Goal: Contribute content: Contribute content

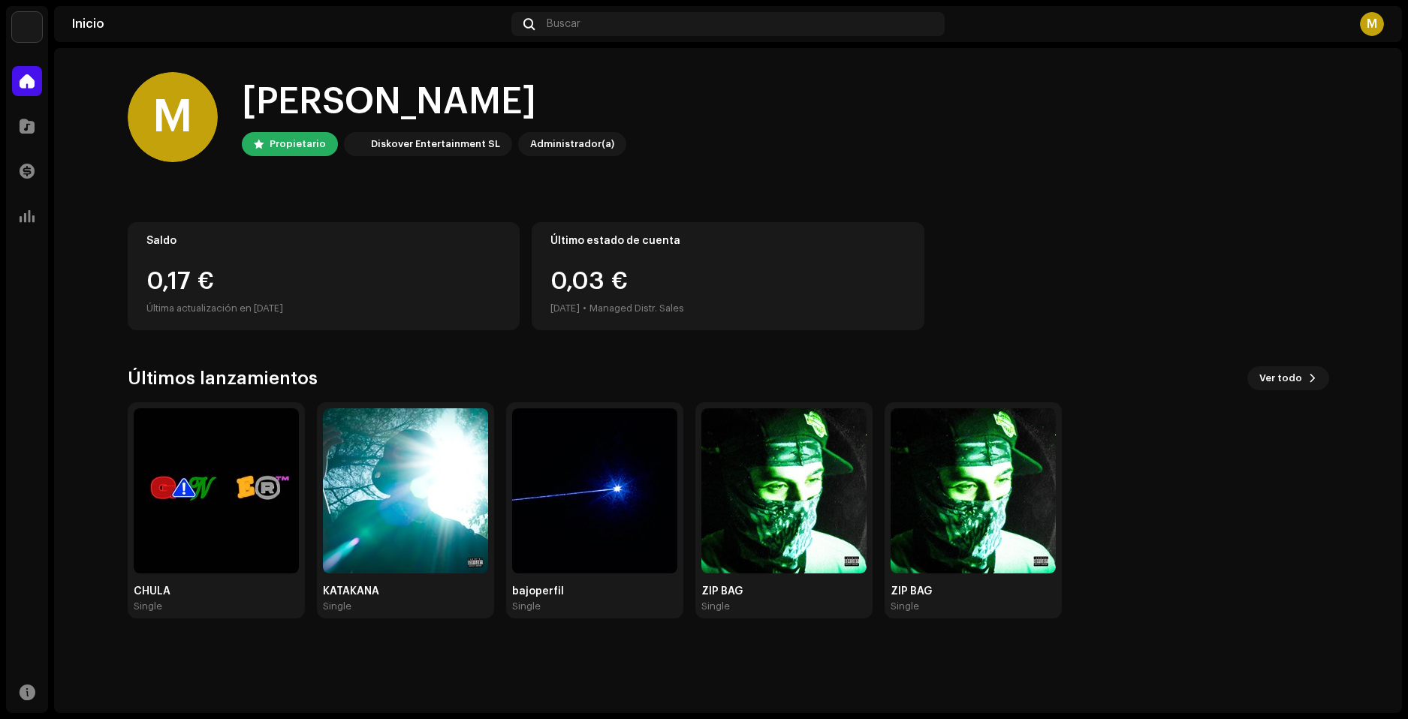
click at [285, 144] on div "Propietario" at bounding box center [298, 144] width 56 height 18
click at [35, 136] on div at bounding box center [27, 126] width 30 height 30
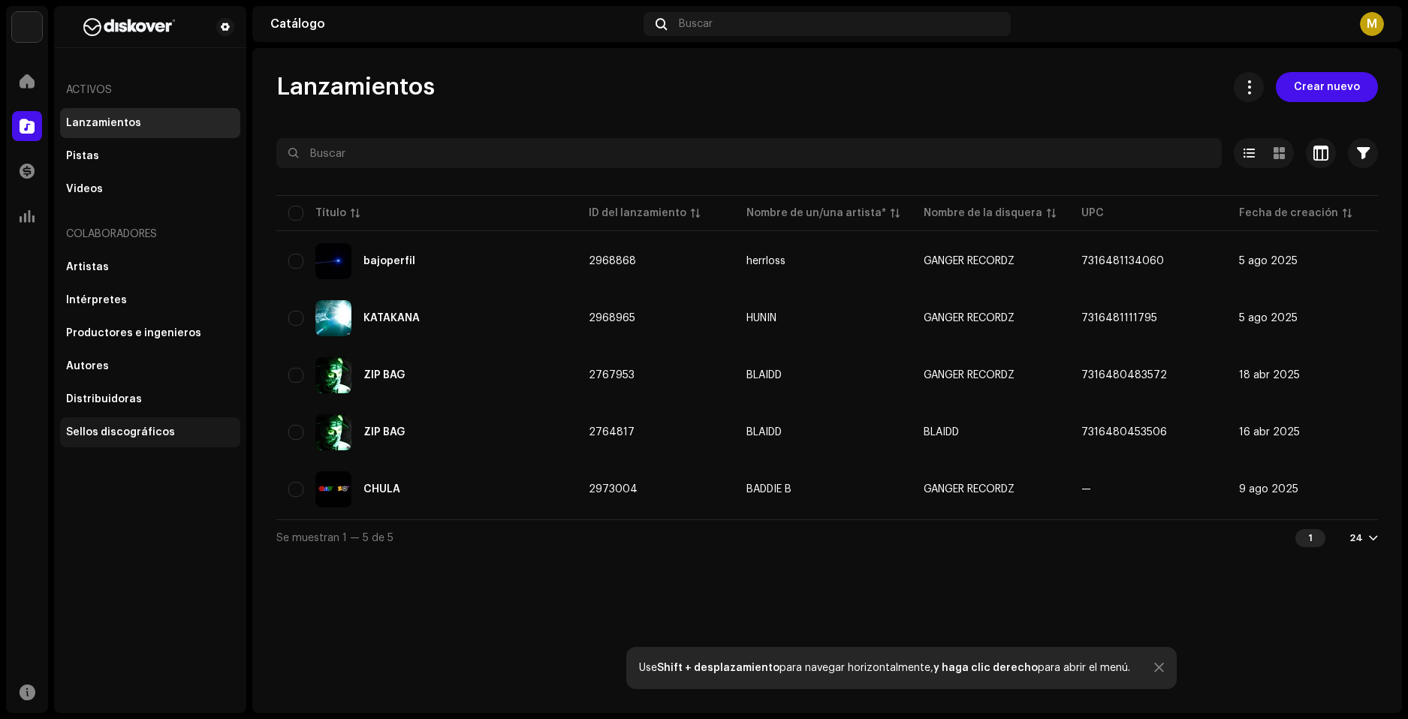
click at [131, 425] on div "Sellos discográficos" at bounding box center [150, 432] width 180 height 30
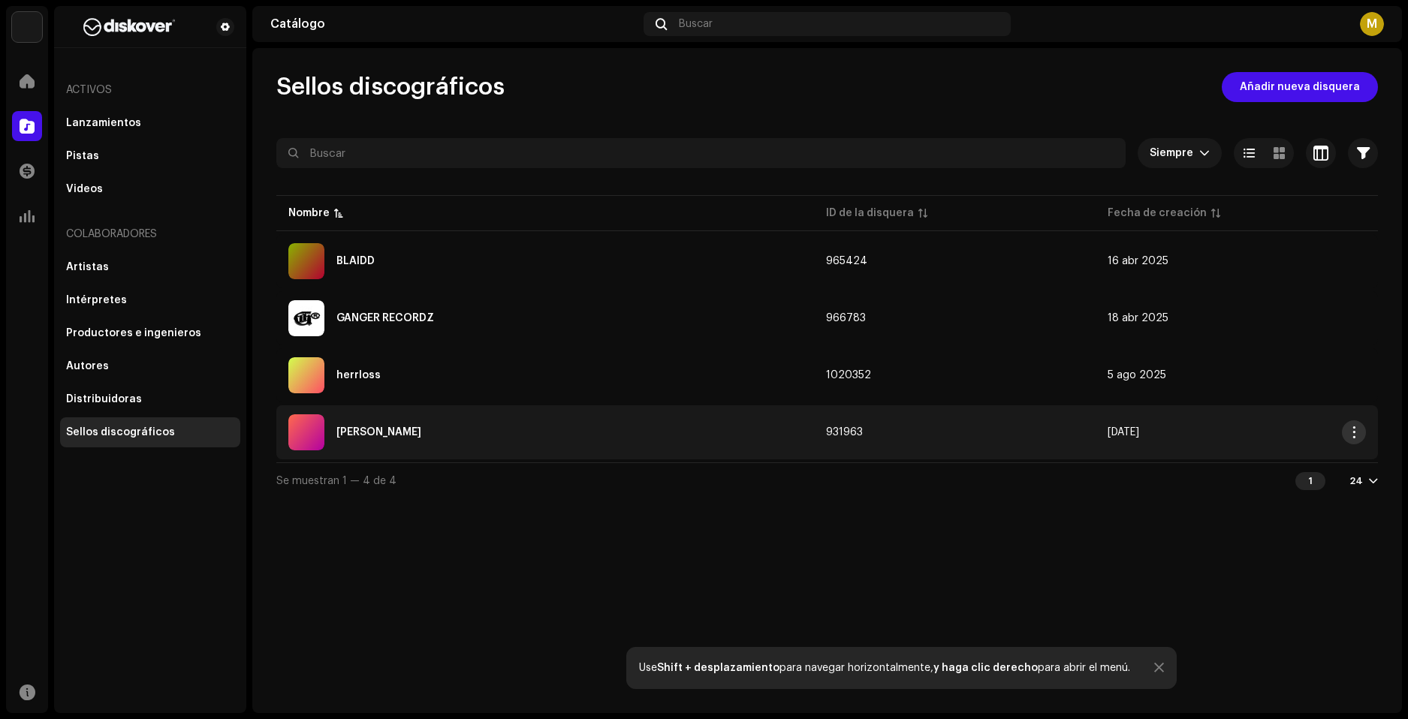
click at [1359, 436] on span "button" at bounding box center [1353, 432] width 11 height 12
click at [864, 504] on div "Sellos discográficos Añadir nueva disquera Siempre Seleccionado 0 Seleccionar t…" at bounding box center [826, 380] width 1149 height 665
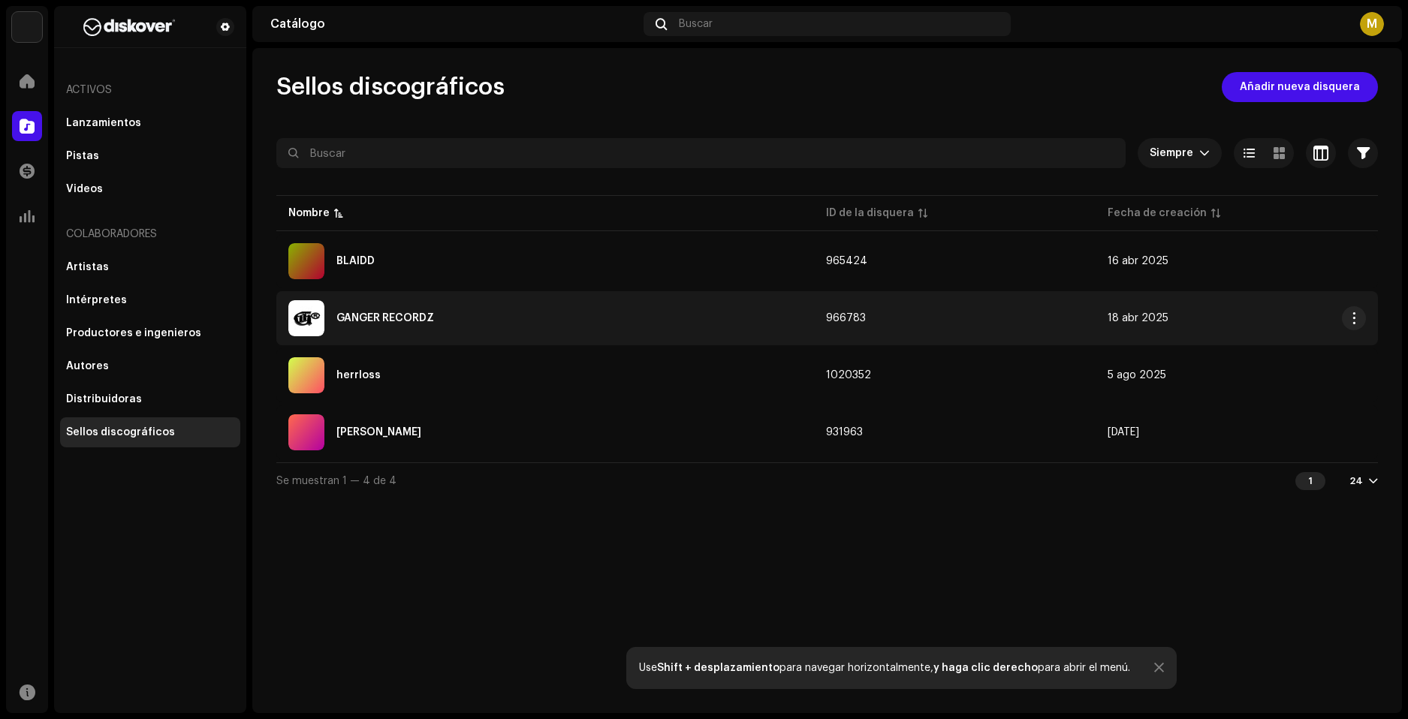
click at [417, 321] on div "GANGER RECORDZ" at bounding box center [385, 318] width 98 height 11
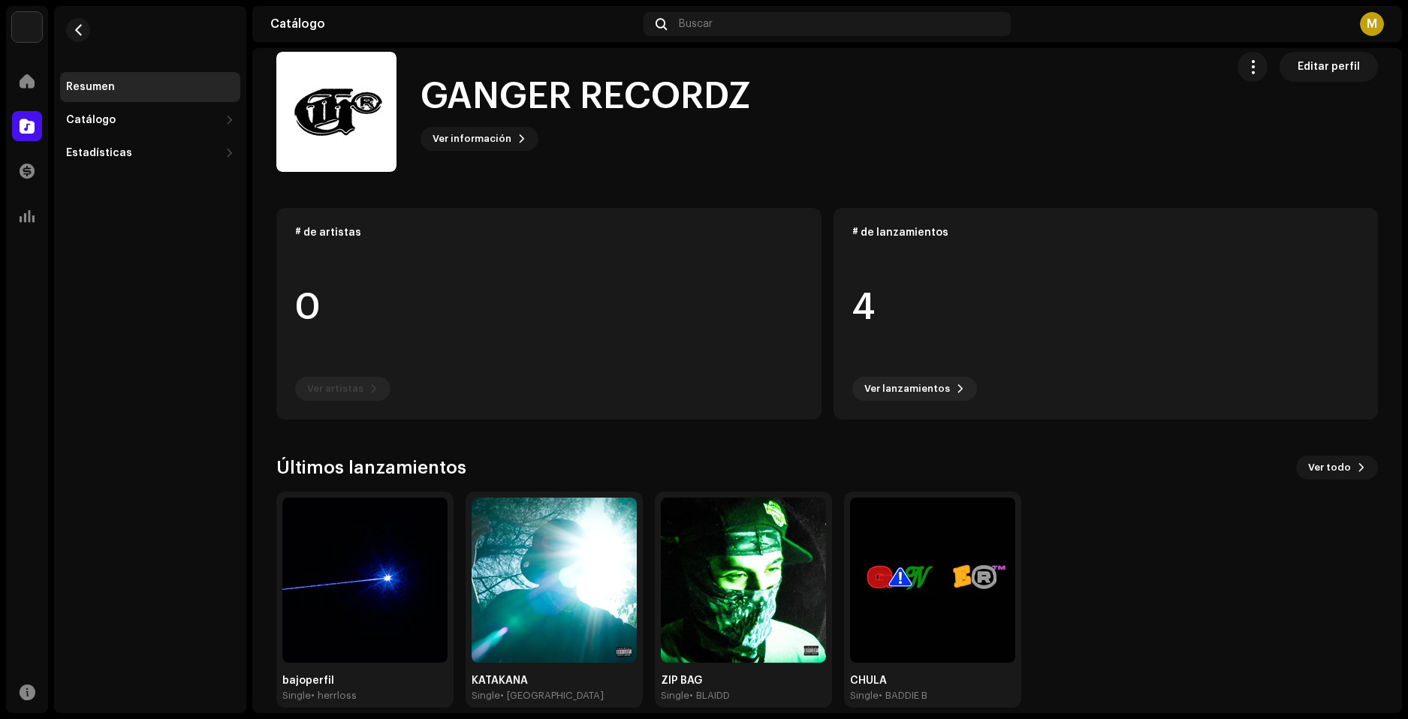
scroll to position [39, 0]
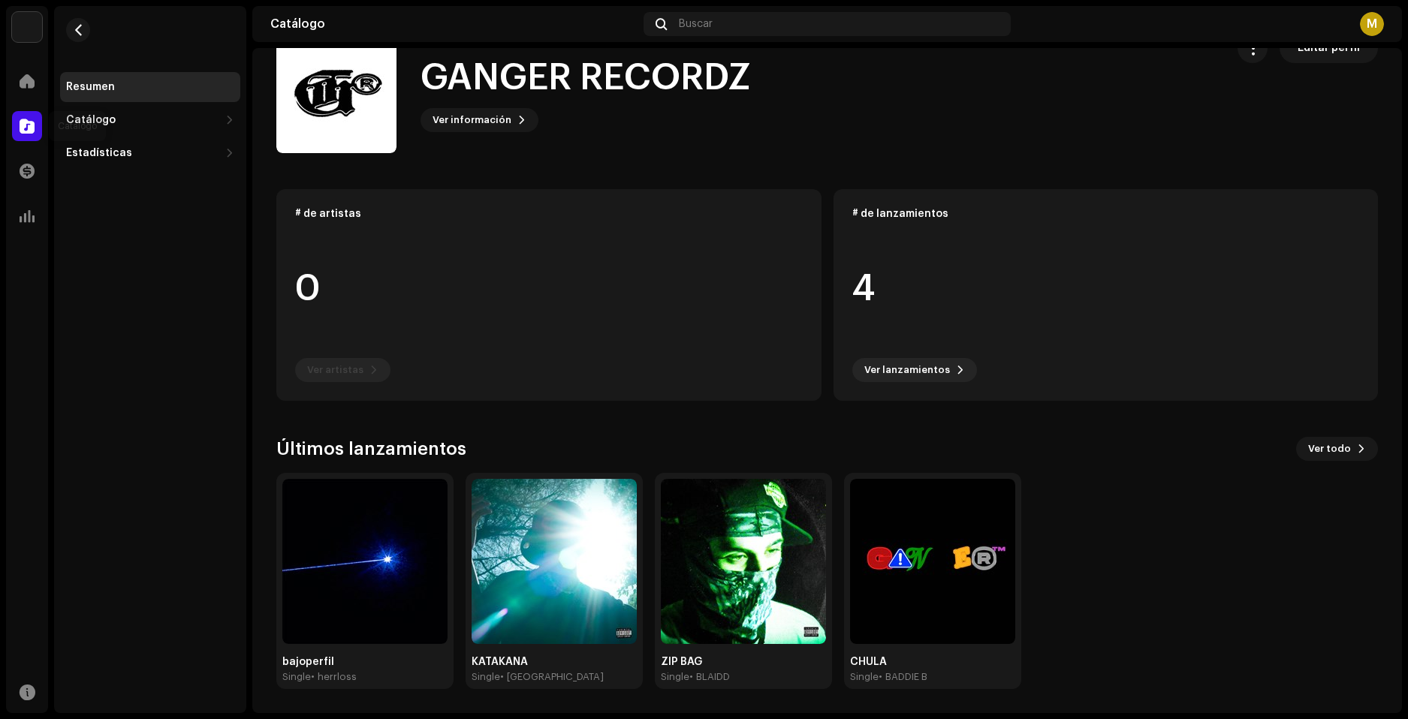
click at [26, 129] on span at bounding box center [27, 126] width 15 height 12
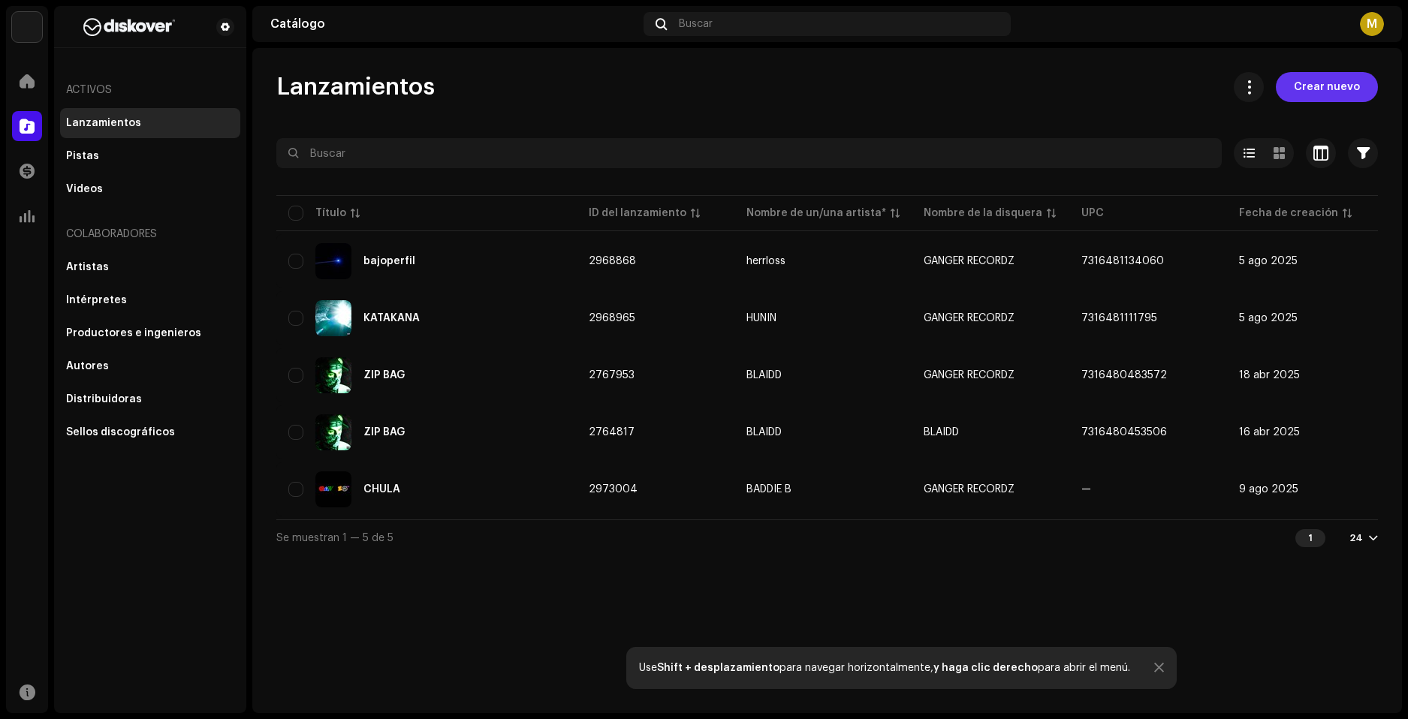
click at [1352, 89] on span "Crear nuevo" at bounding box center [1327, 87] width 66 height 30
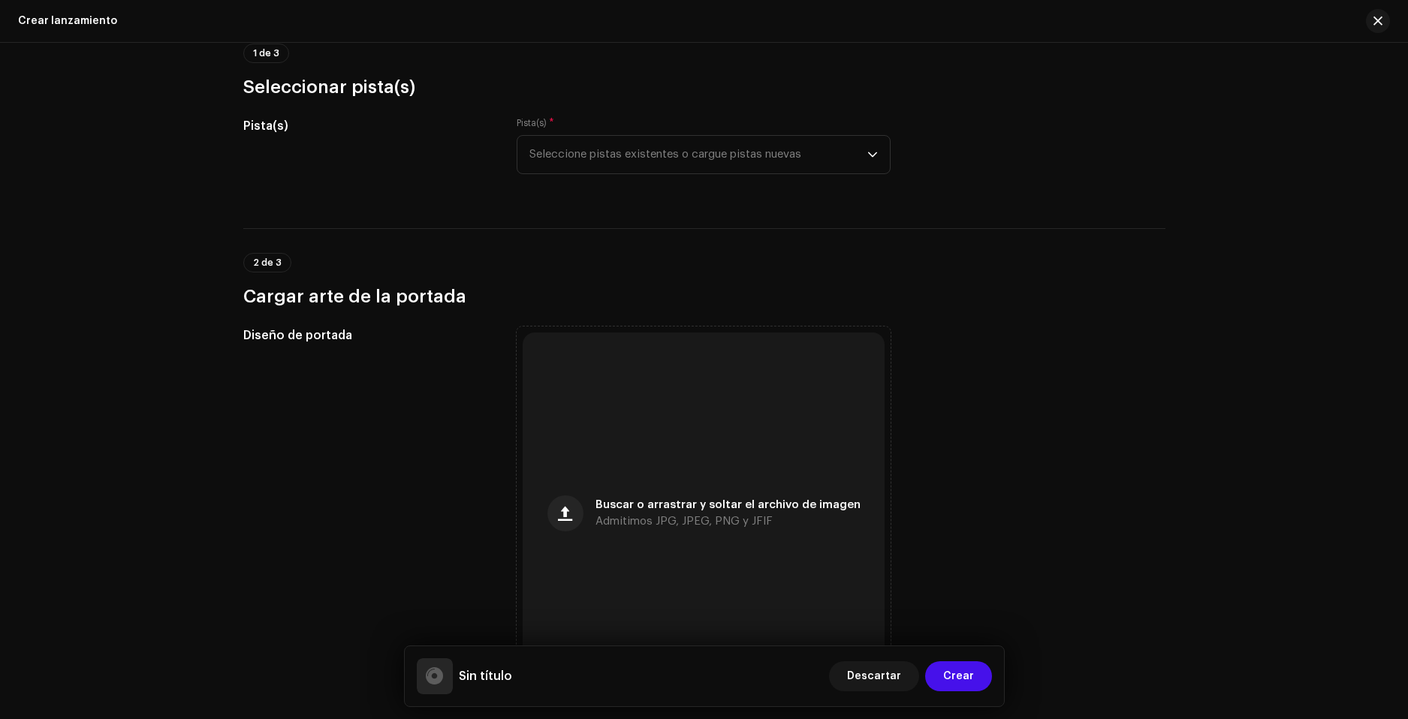
scroll to position [225, 0]
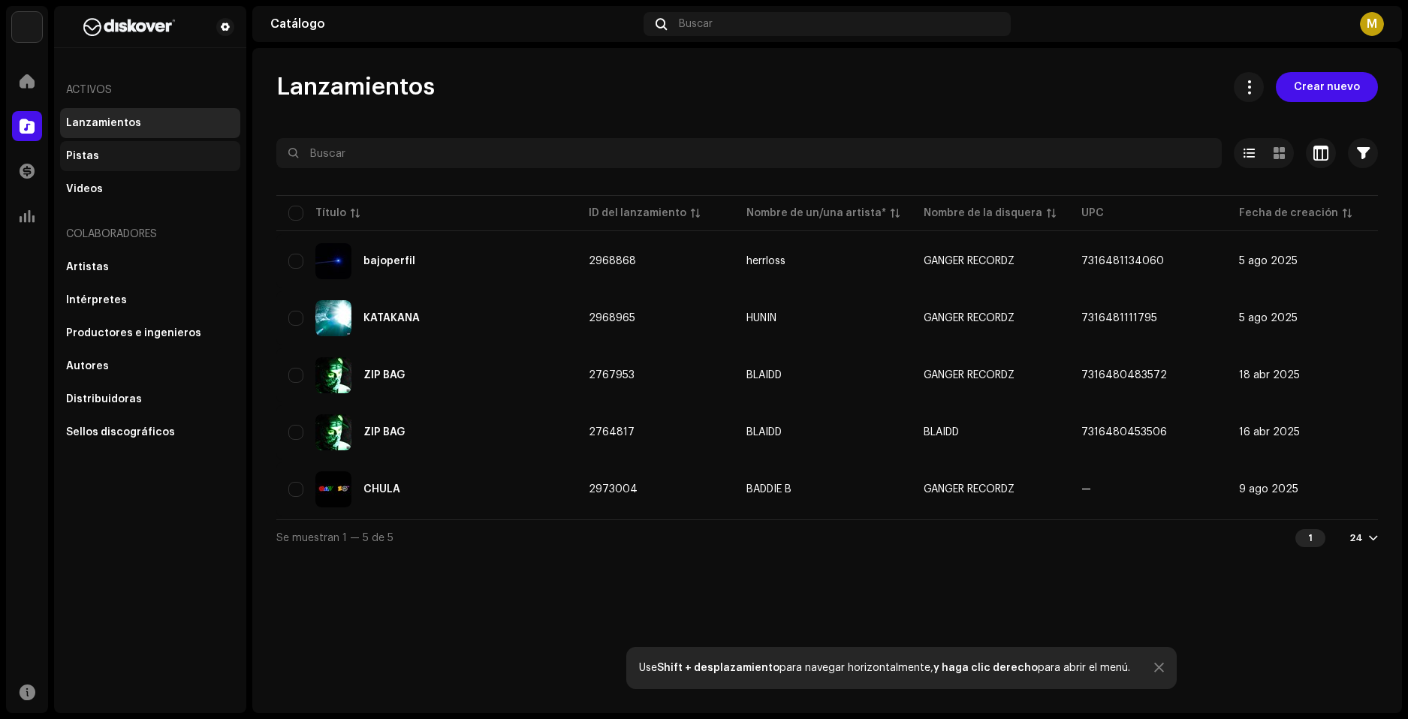
click at [146, 158] on div "Pistas" at bounding box center [150, 156] width 168 height 12
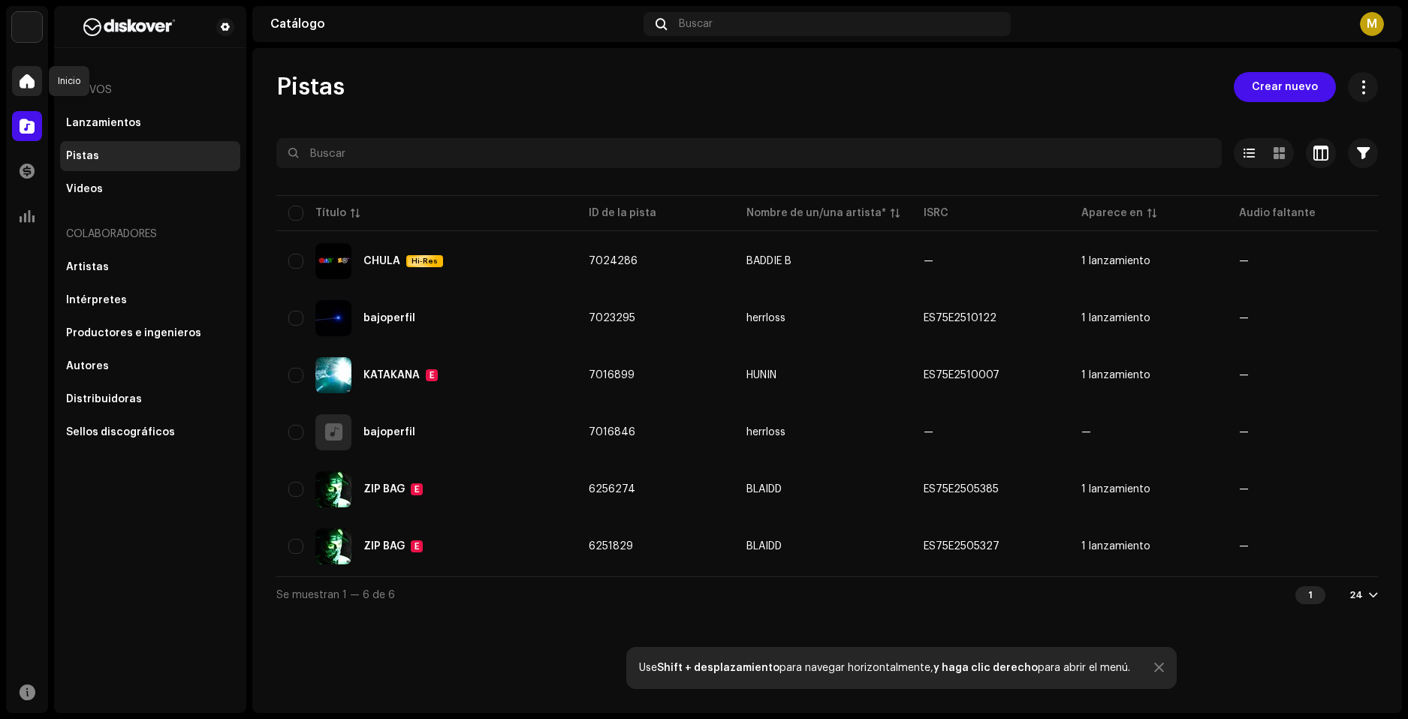
click at [35, 75] on div at bounding box center [27, 81] width 30 height 30
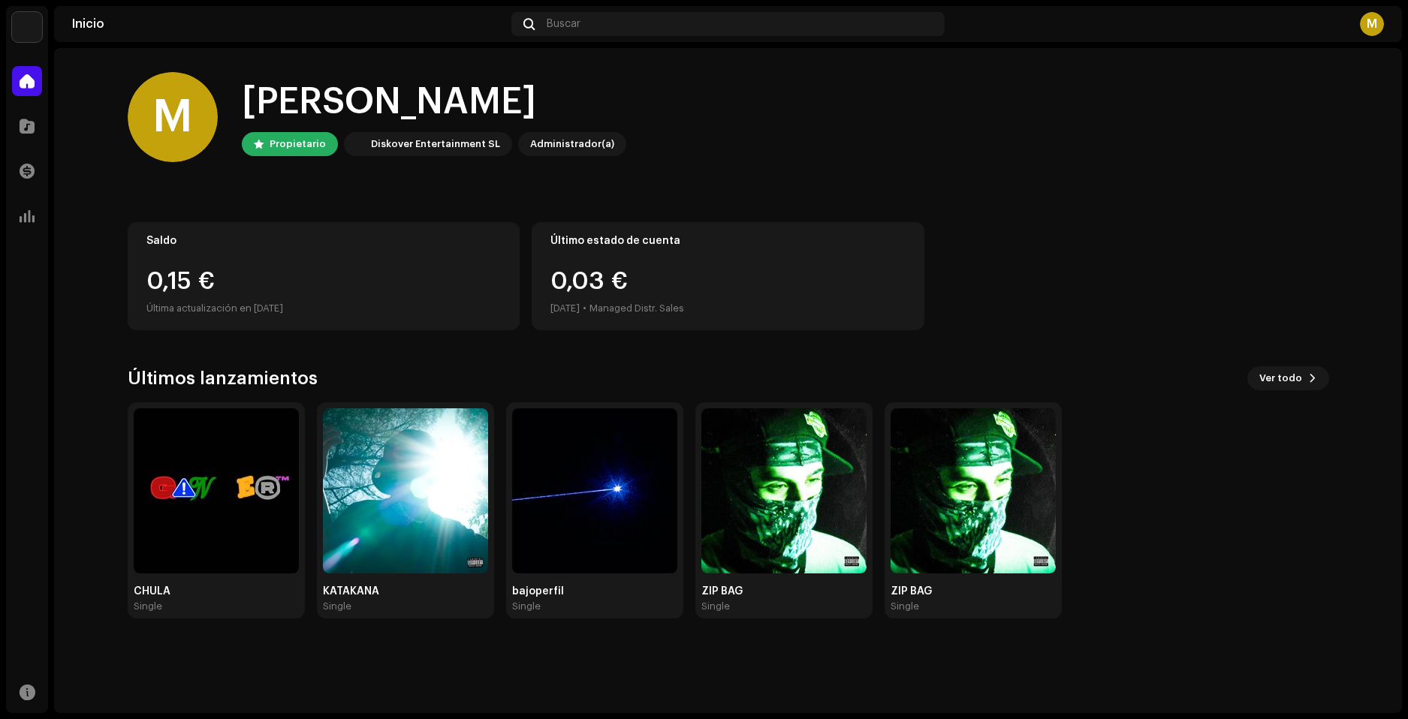
click at [22, 29] on img at bounding box center [27, 27] width 30 height 30
click at [222, 37] on span at bounding box center [217, 34] width 9 height 12
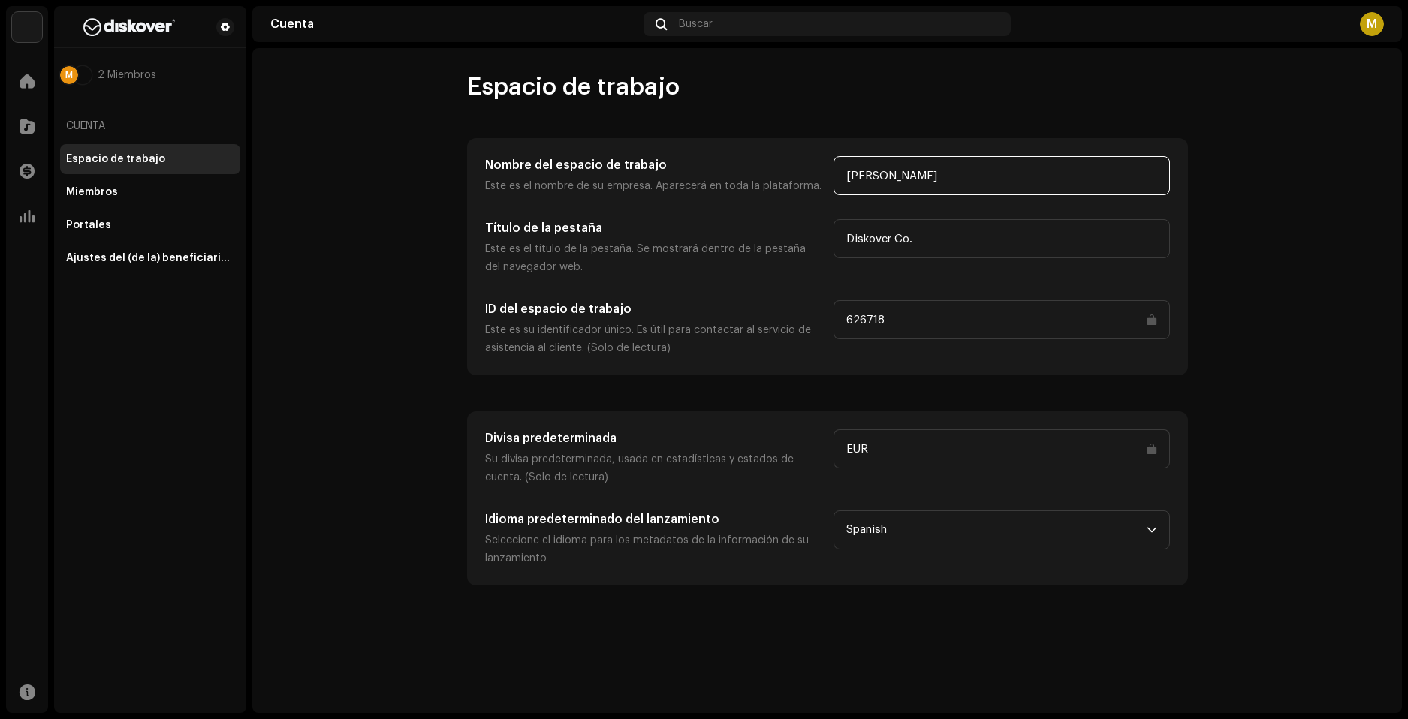
drag, startPoint x: 939, startPoint y: 183, endPoint x: 706, endPoint y: 176, distance: 233.6
click at [708, 176] on div "Nombre del espacio de trabajo Este es el nombre de su empresa. Aparecerá en tod…" at bounding box center [827, 175] width 685 height 39
type input "GANGER RECORDZ"
click at [873, 671] on span "Guardar cambios" at bounding box center [876, 673] width 92 height 30
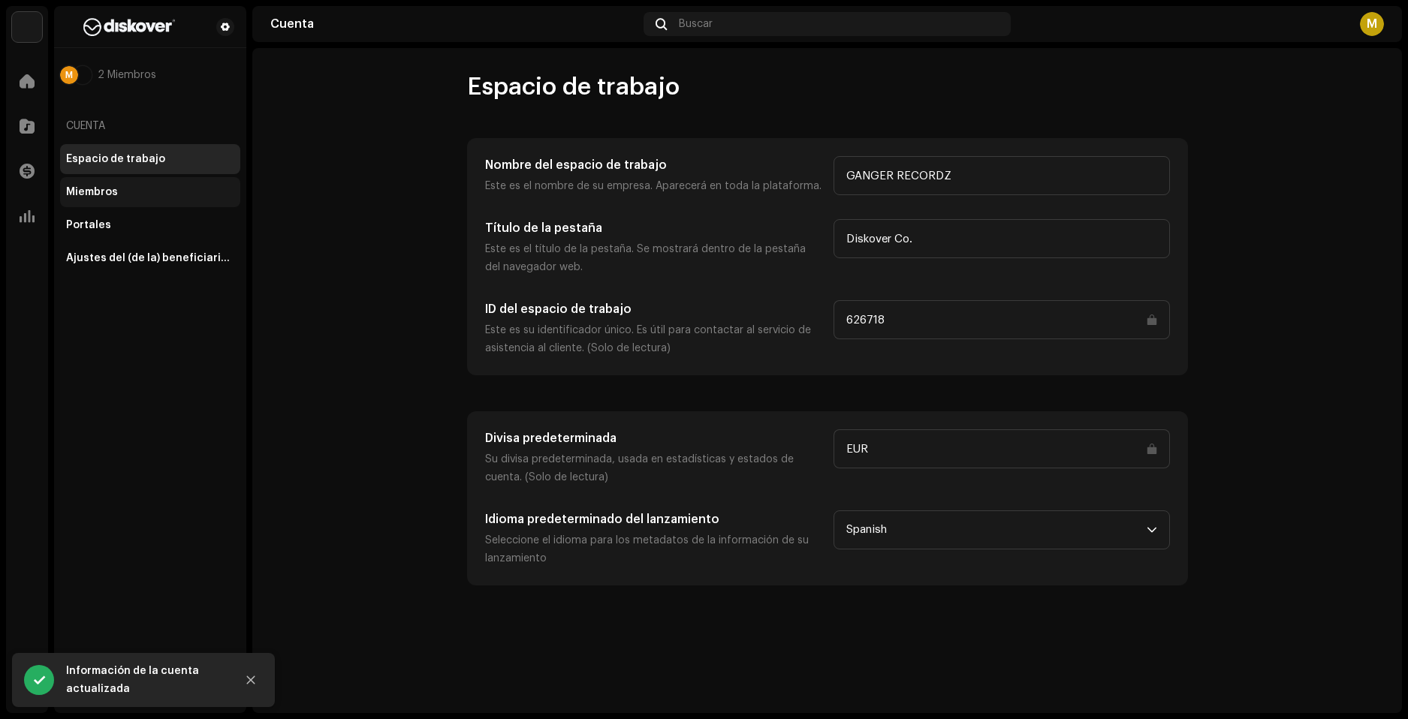
click at [155, 197] on div "Miembros" at bounding box center [150, 192] width 168 height 12
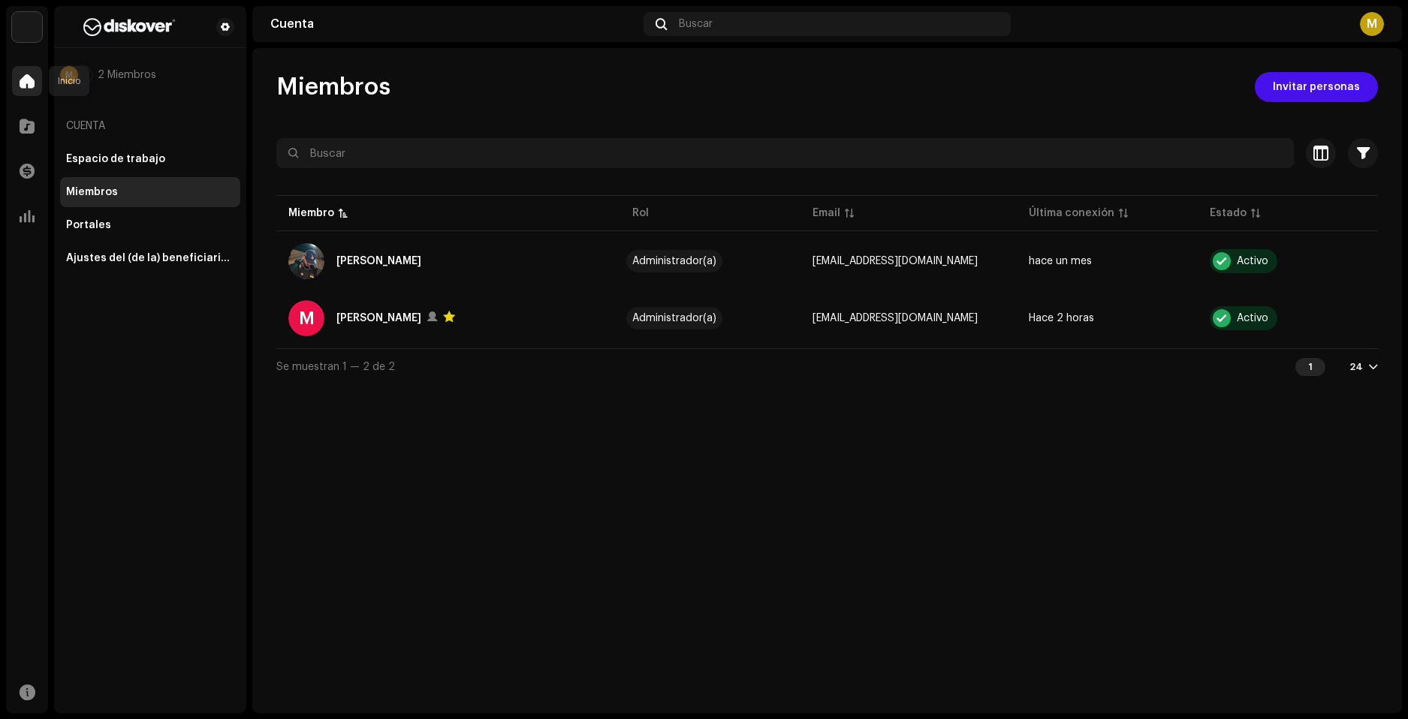
click at [34, 87] on span at bounding box center [27, 81] width 15 height 12
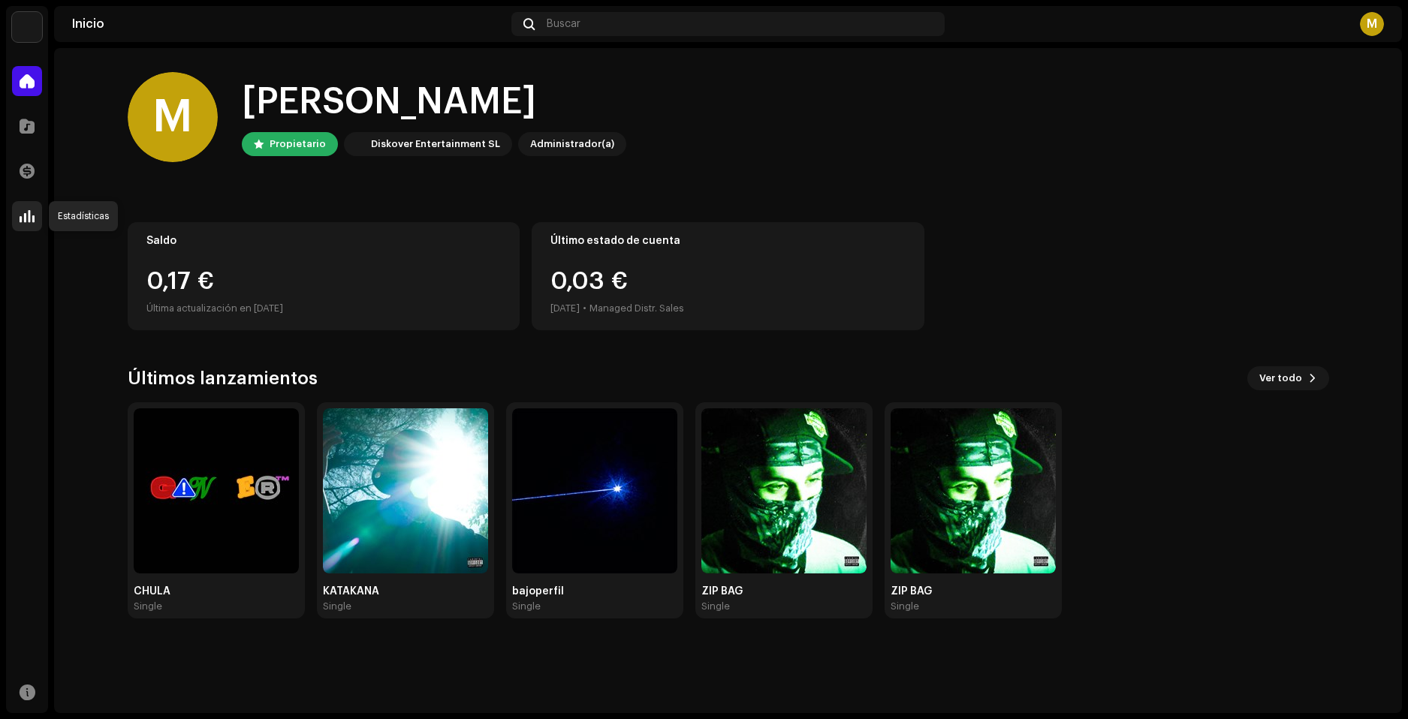
click at [26, 219] on span at bounding box center [27, 216] width 15 height 12
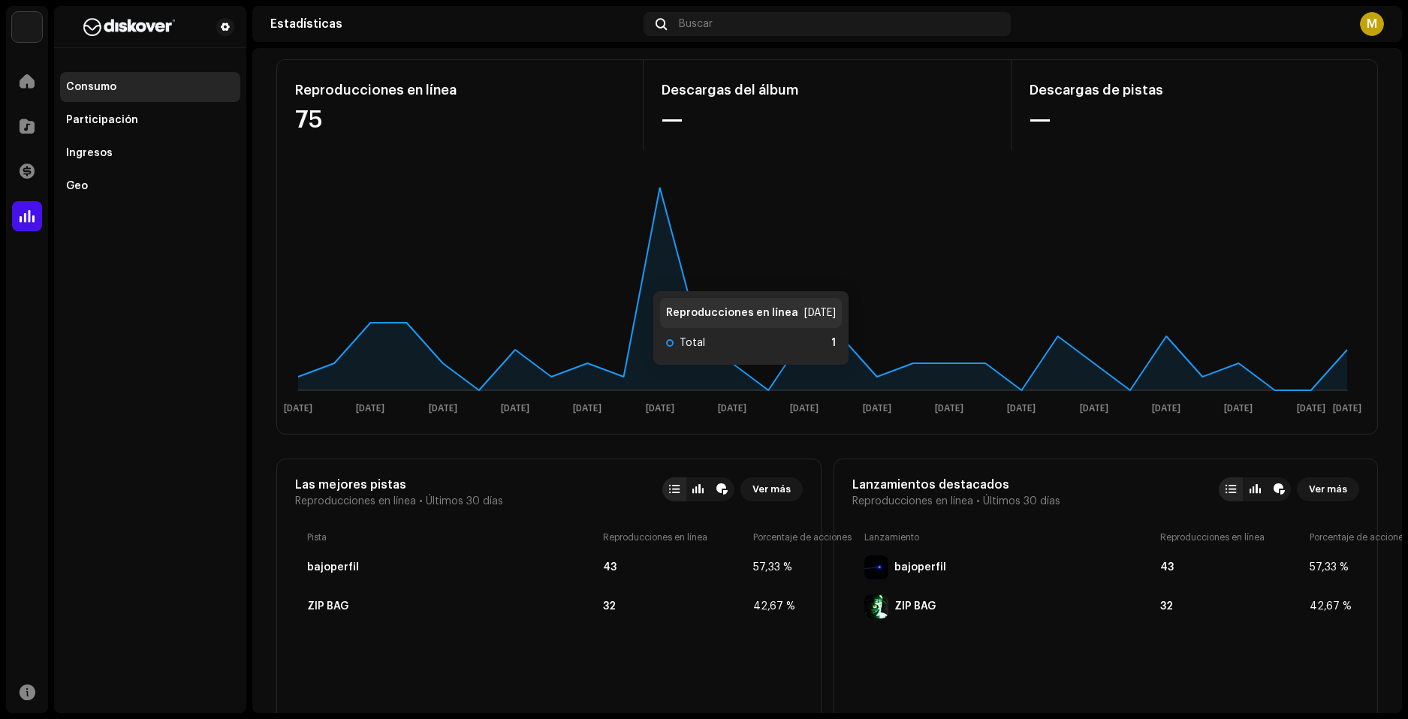
scroll to position [225, 0]
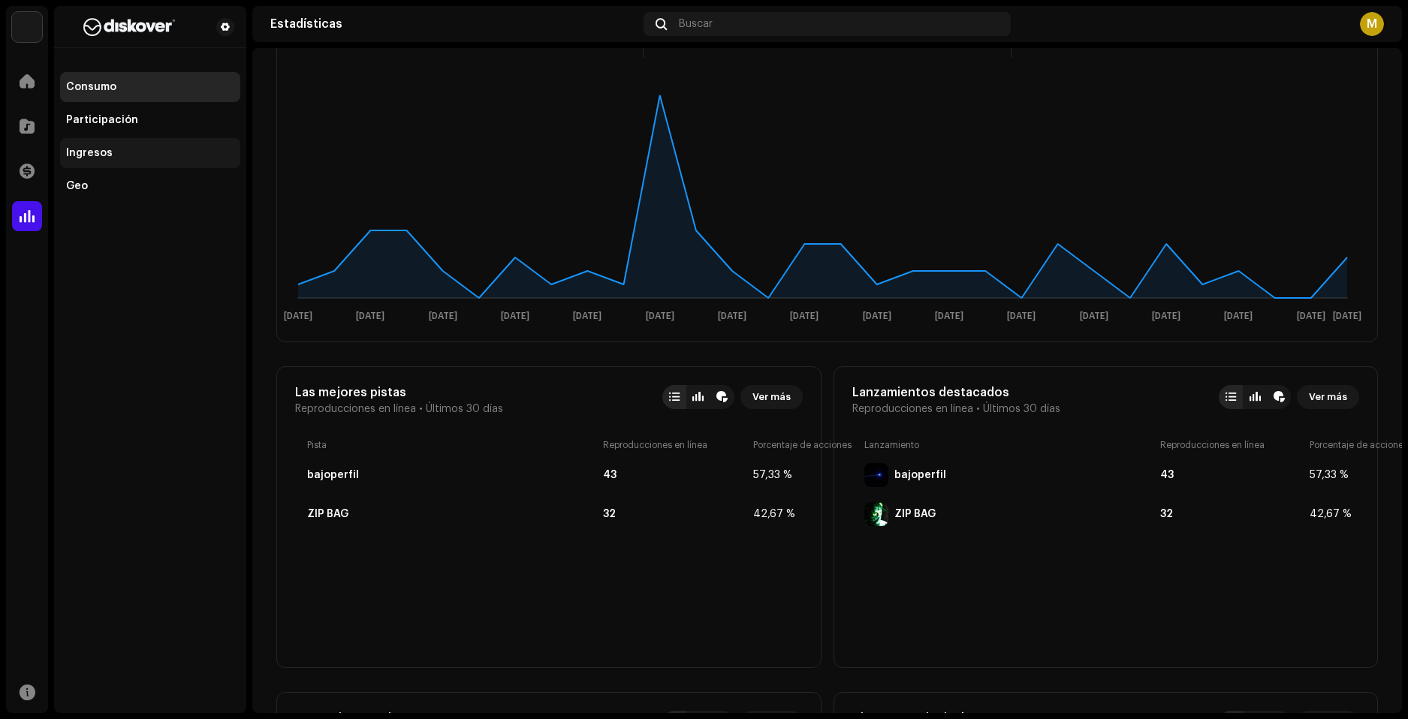
click at [123, 140] on div "Ingresos" at bounding box center [150, 153] width 180 height 30
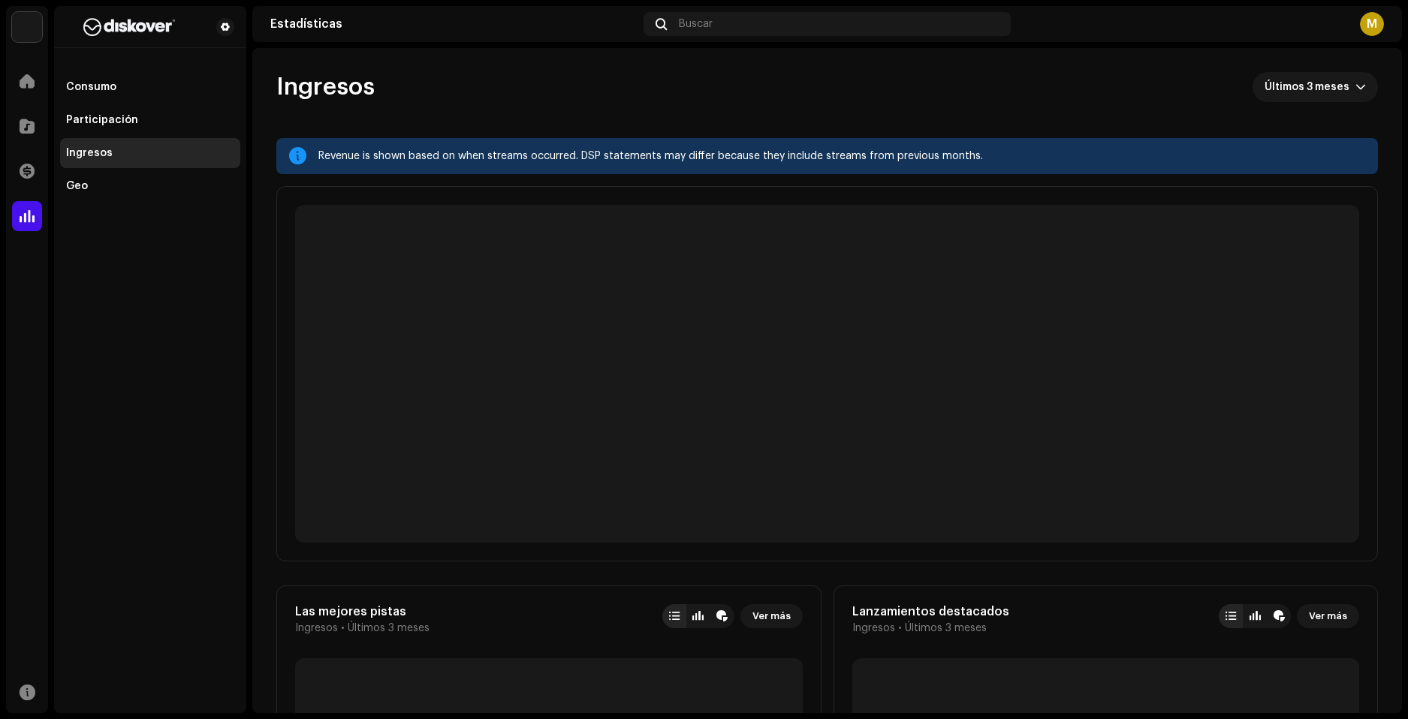
scroll to position [225, 0]
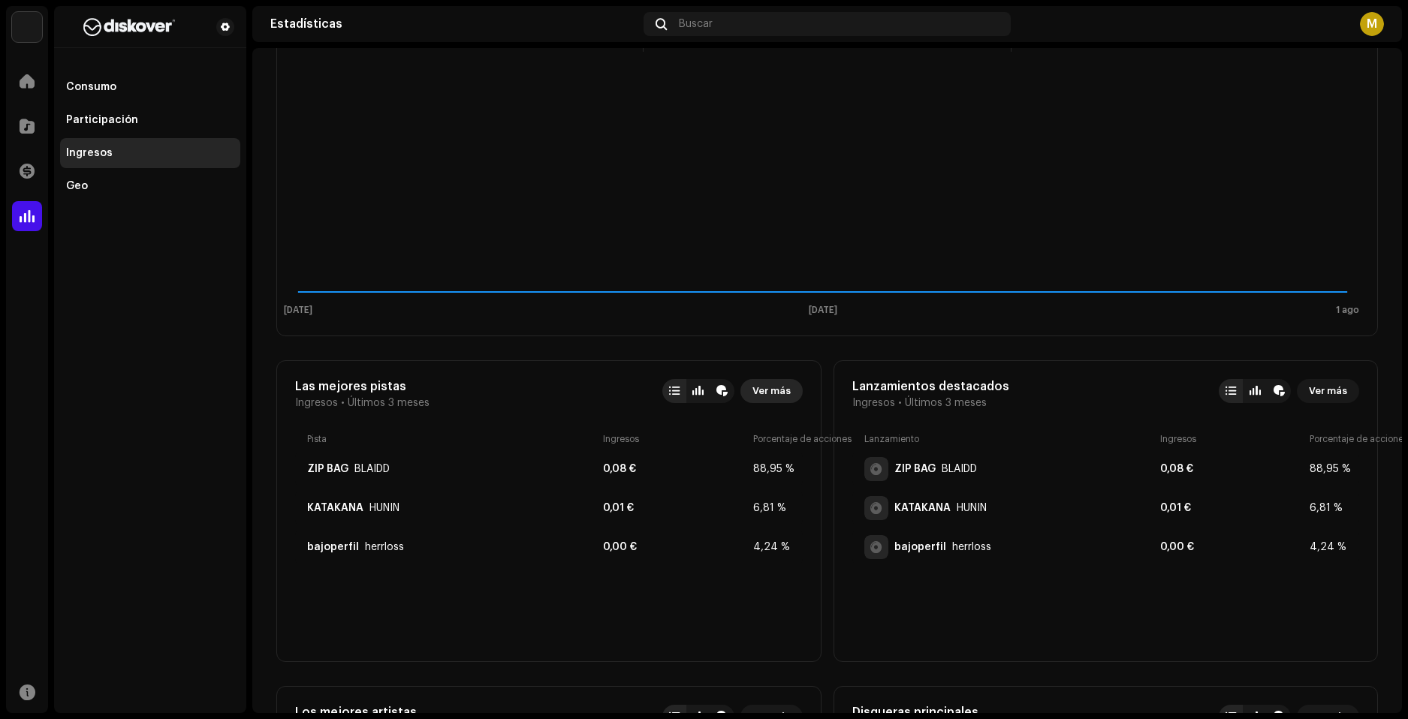
click at [784, 389] on span "Ver más" at bounding box center [771, 391] width 38 height 30
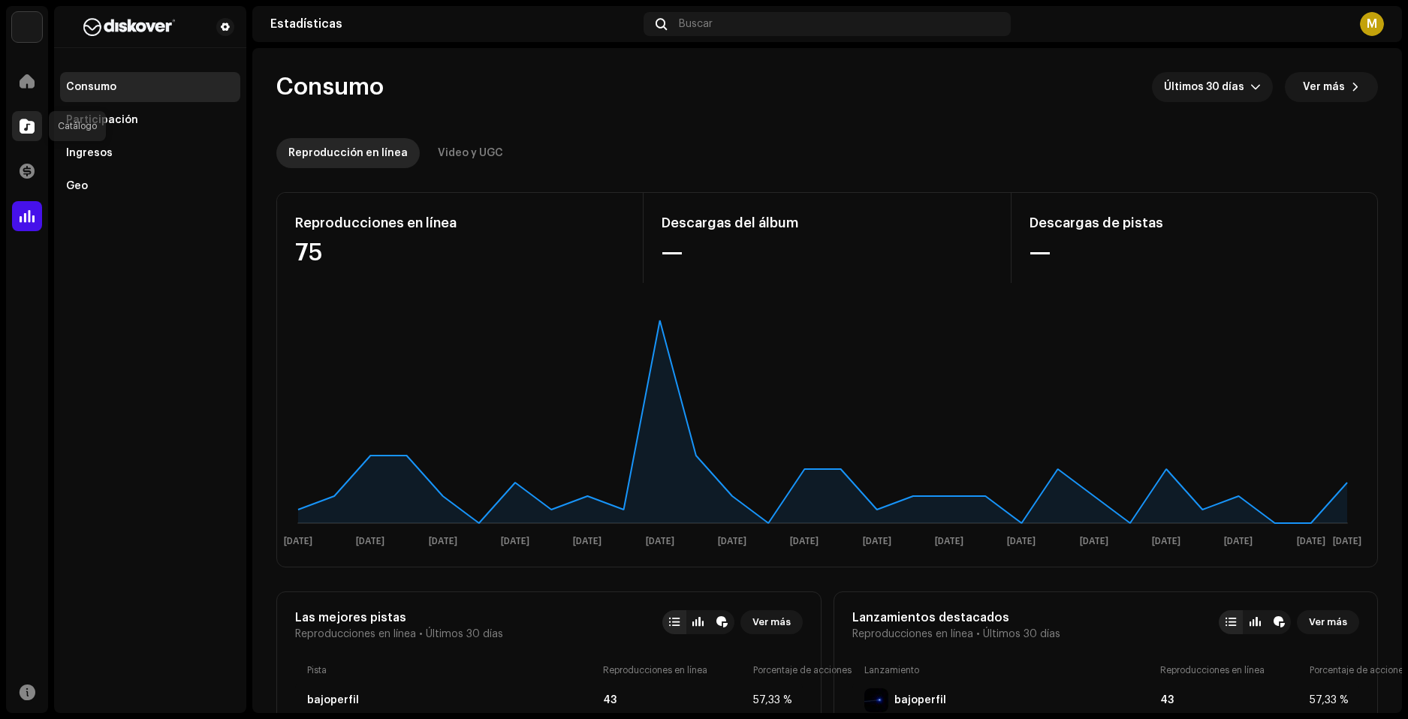
click at [28, 131] on span at bounding box center [27, 126] width 15 height 12
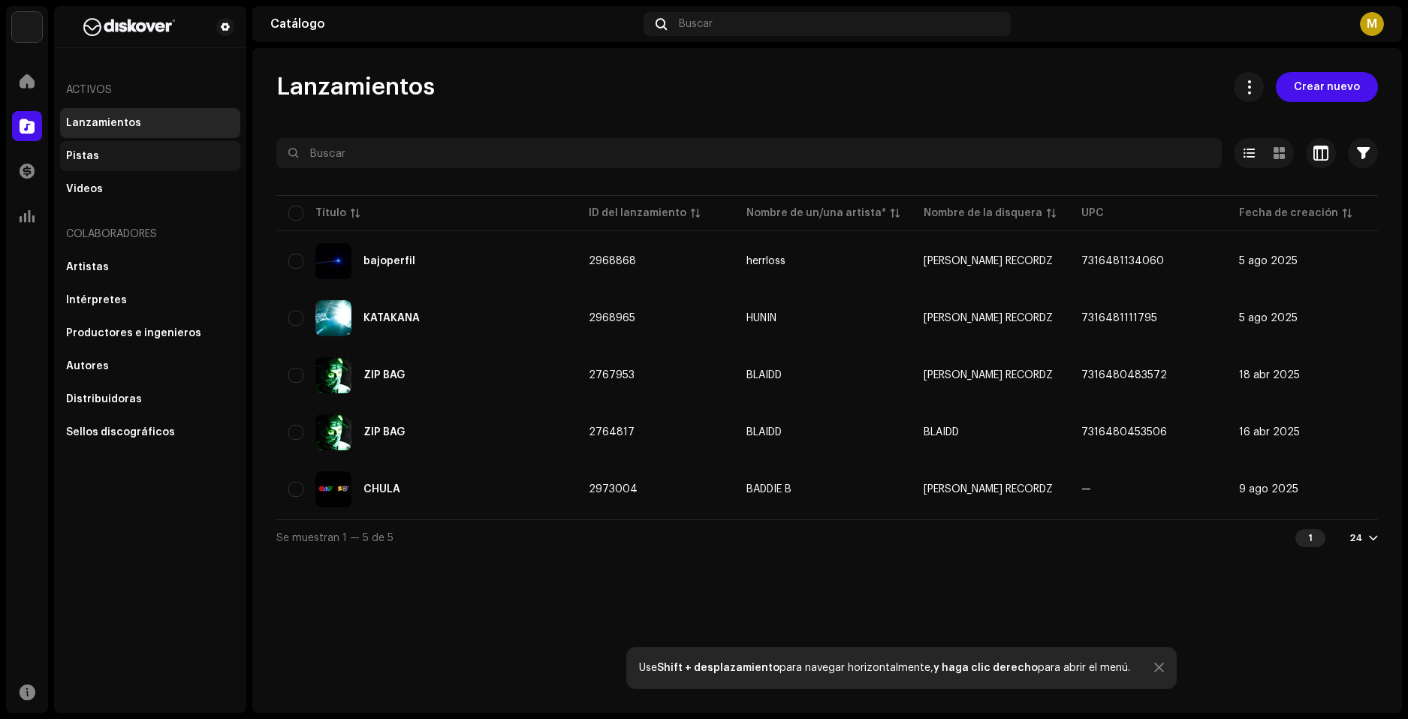
click at [128, 155] on div "Pistas" at bounding box center [150, 156] width 168 height 12
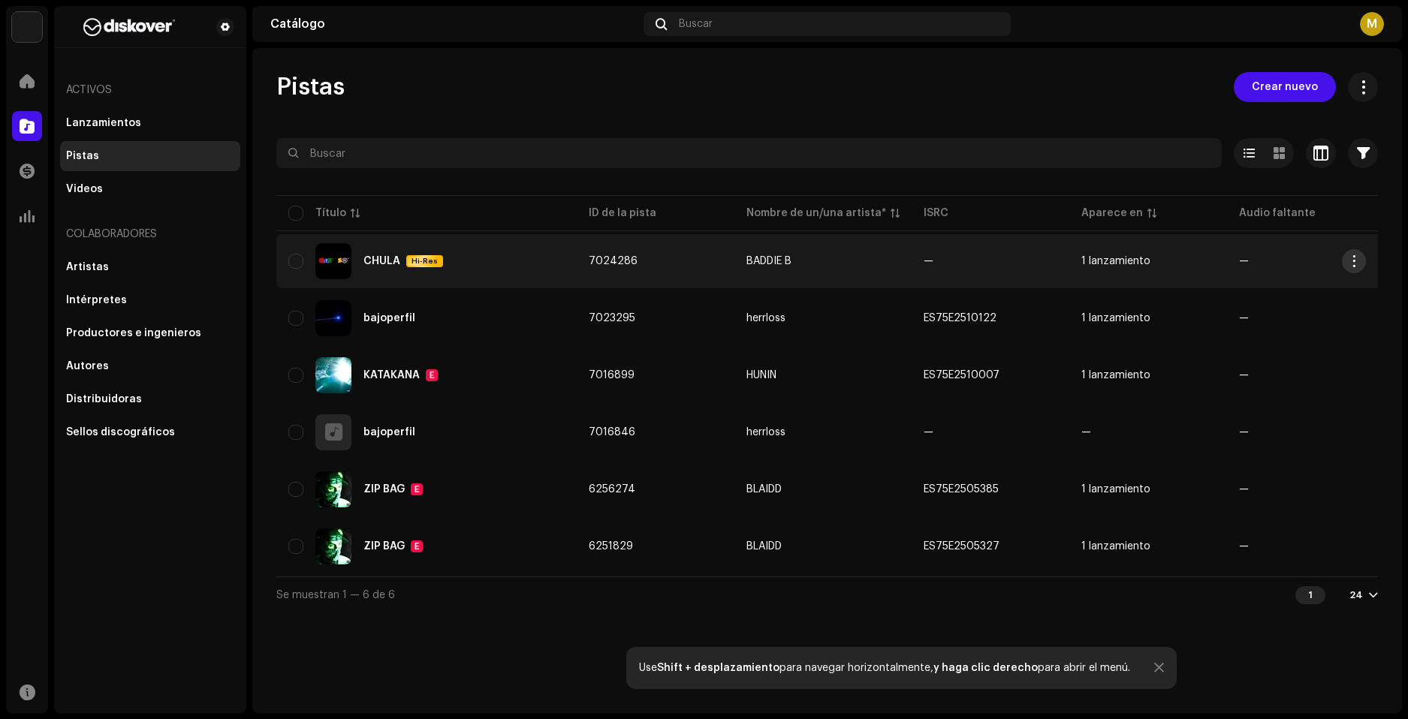
click at [1348, 264] on span "button" at bounding box center [1353, 261] width 11 height 12
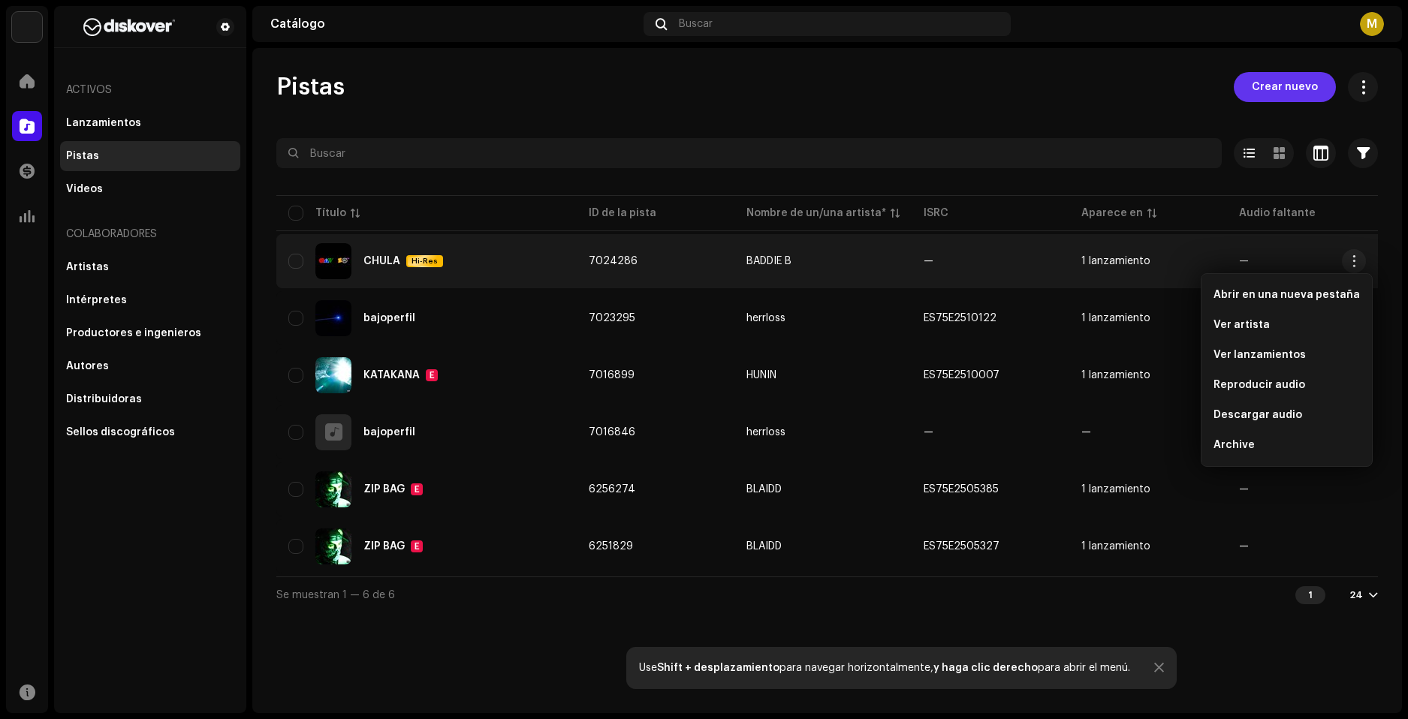
click at [1303, 96] on span "Crear nuevo" at bounding box center [1285, 87] width 66 height 30
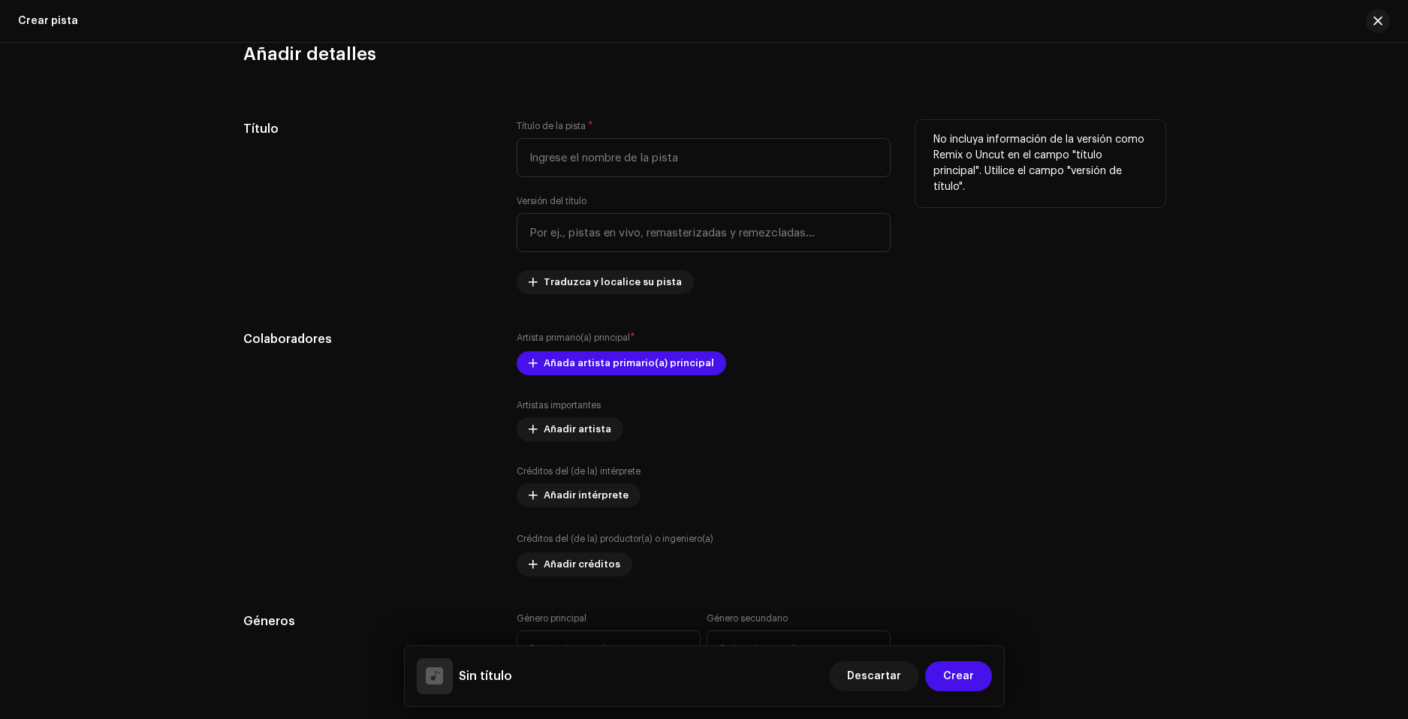
scroll to position [601, 0]
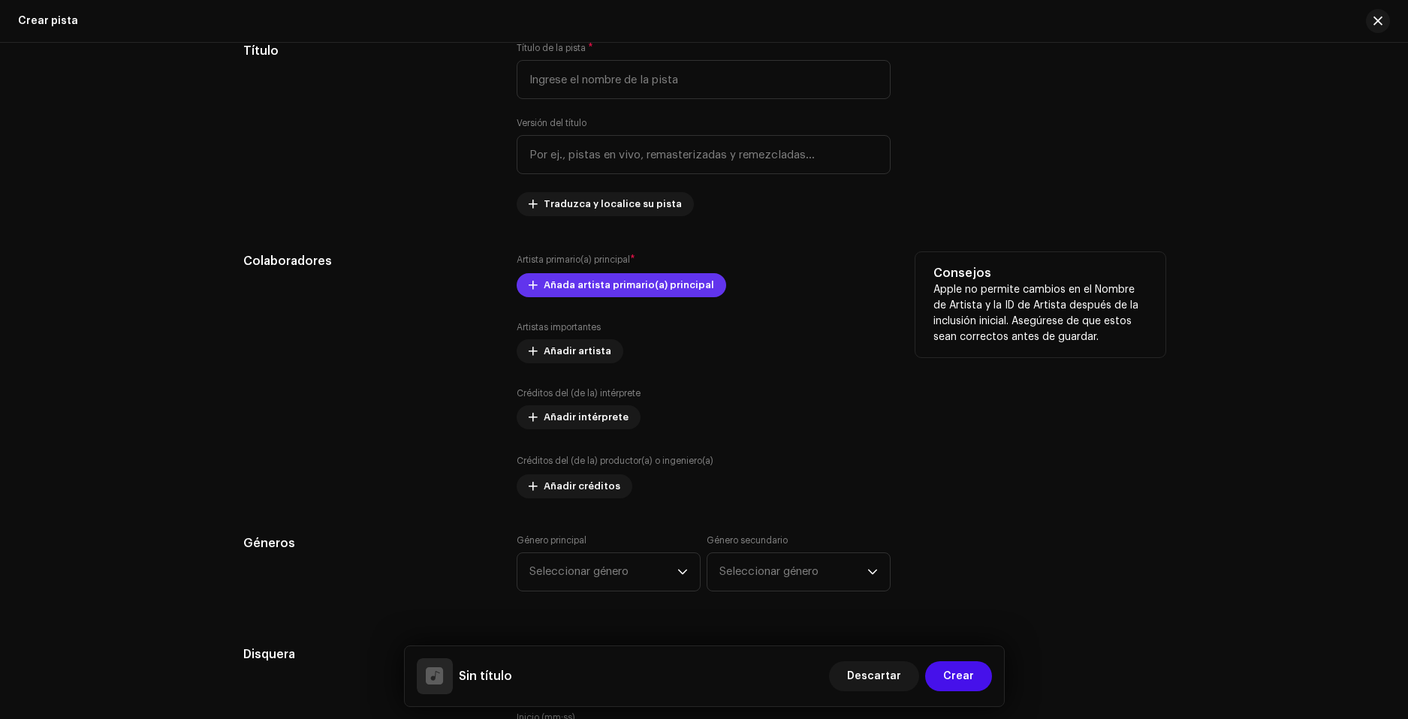
click at [649, 291] on span "Añada artista primario(a) principal" at bounding box center [629, 285] width 170 height 30
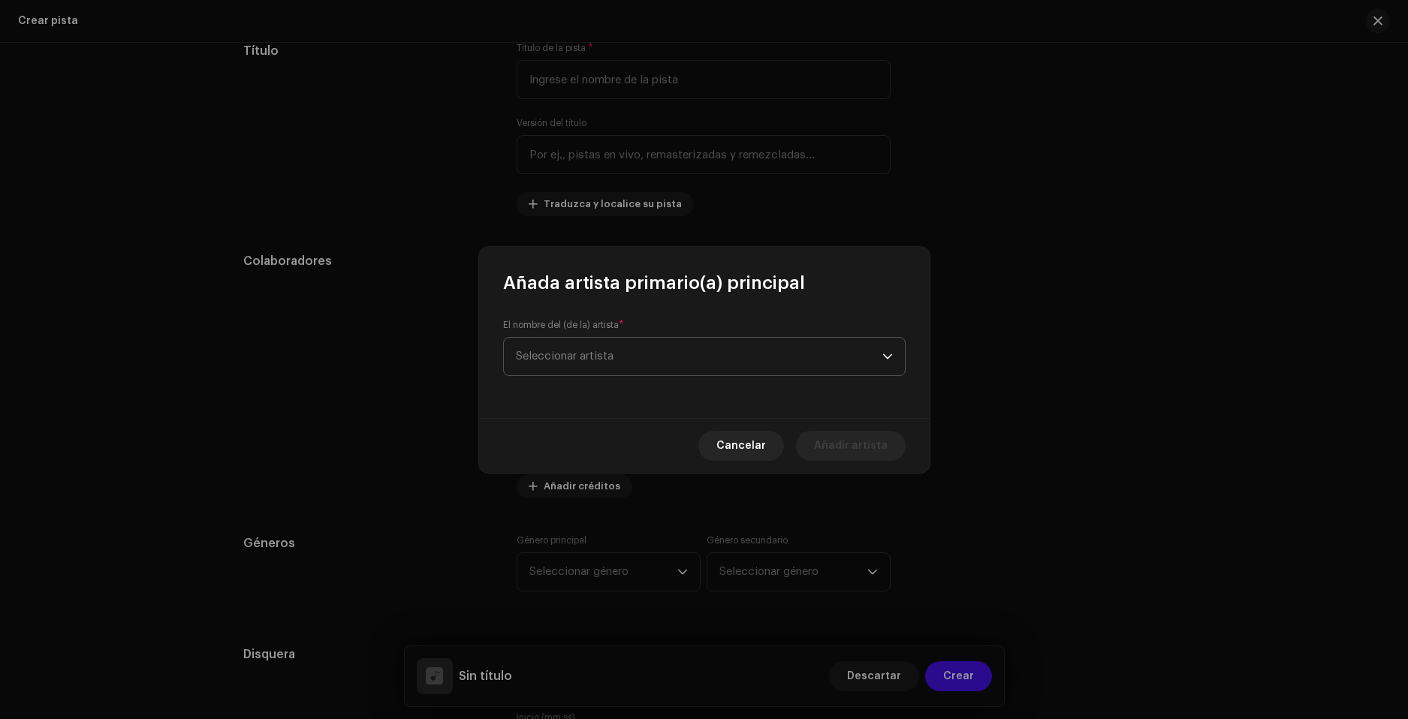
click at [687, 355] on span "Seleccionar artista" at bounding box center [699, 357] width 366 height 38
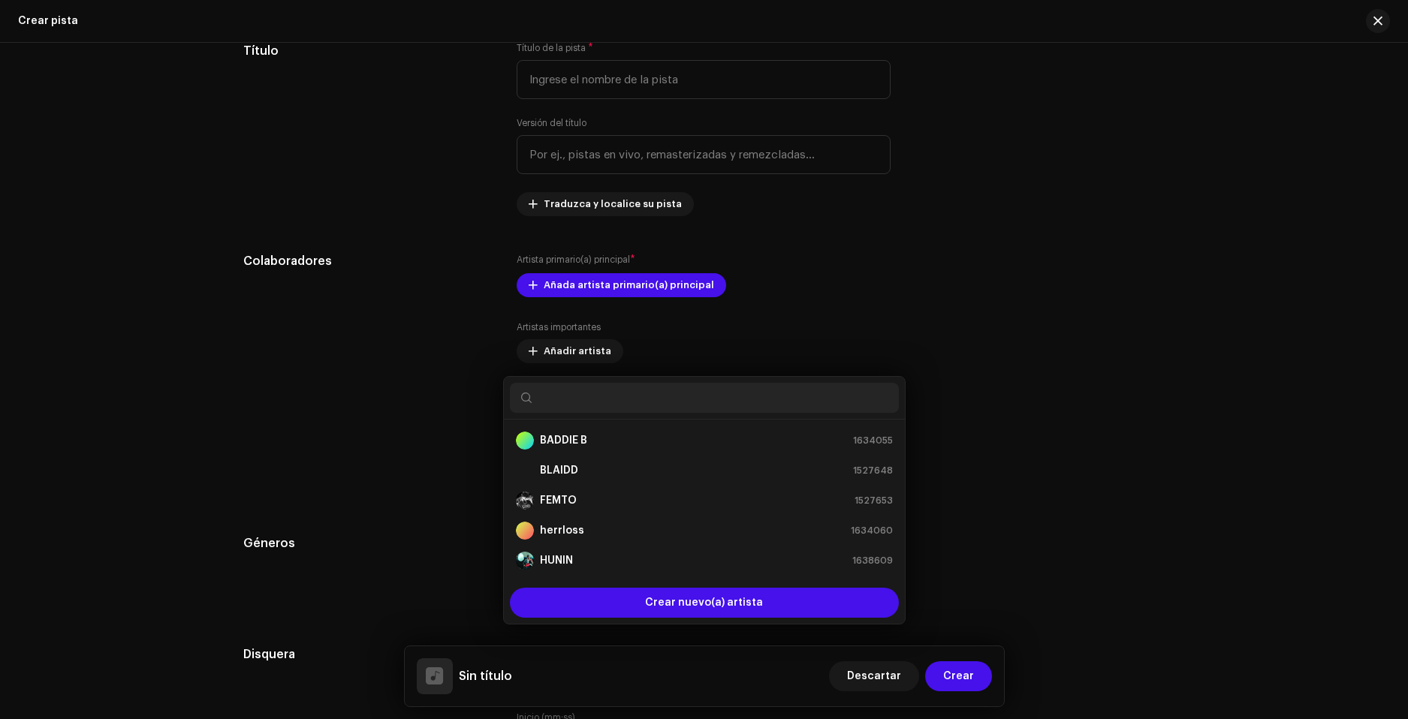
click at [1068, 339] on div "Añada artista primario(a) principal El nombre del (de la) artista * Seleccionar…" at bounding box center [704, 359] width 1408 height 719
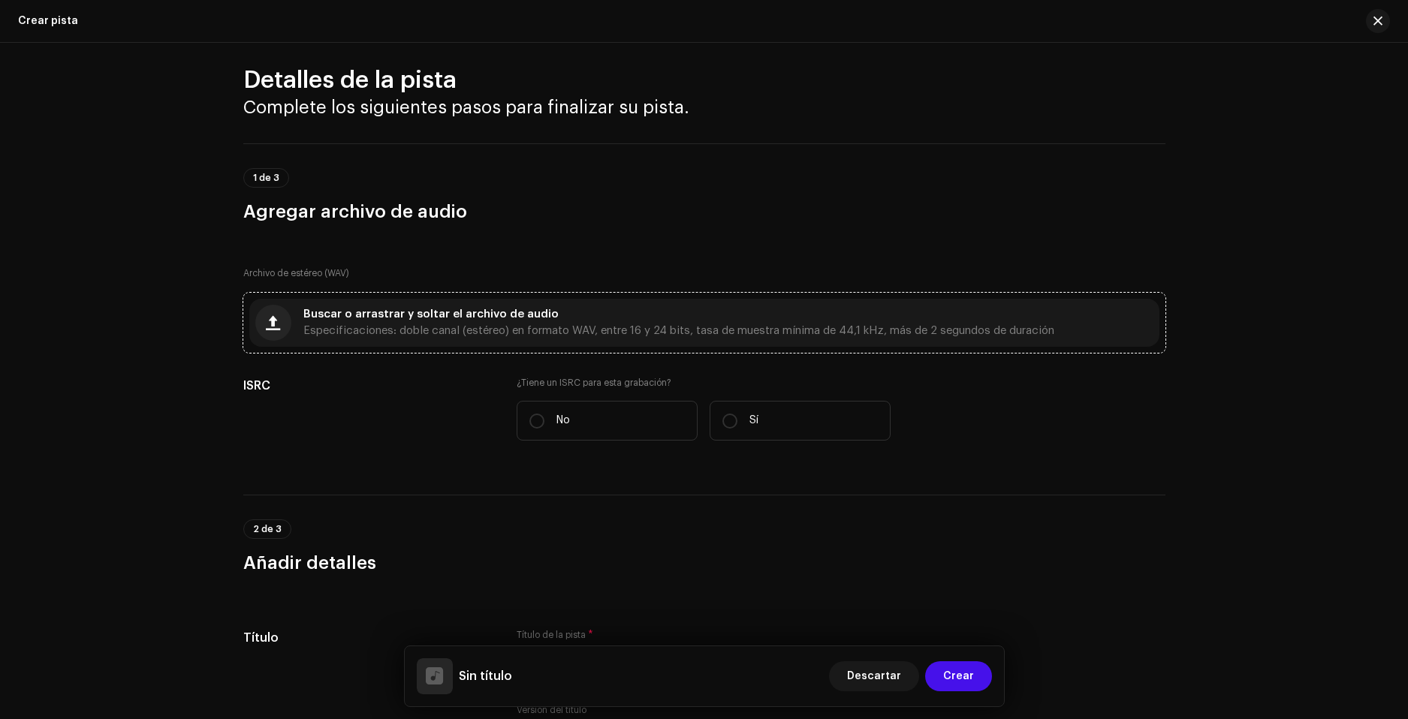
scroll to position [0, 0]
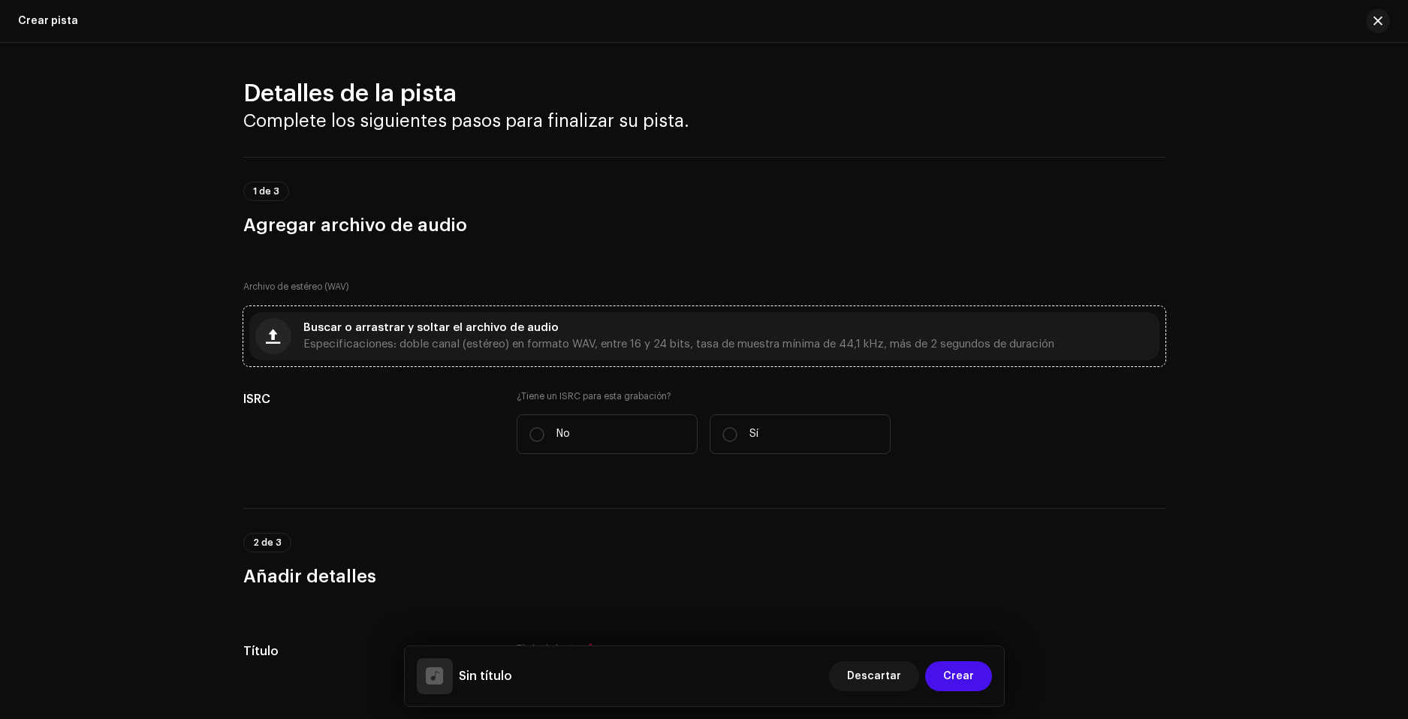
click at [428, 334] on div "Buscar o arrastrar y soltar el archivo de audio Especificaciones: doble canal (…" at bounding box center [678, 336] width 751 height 27
